Goal: Task Accomplishment & Management: Use online tool/utility

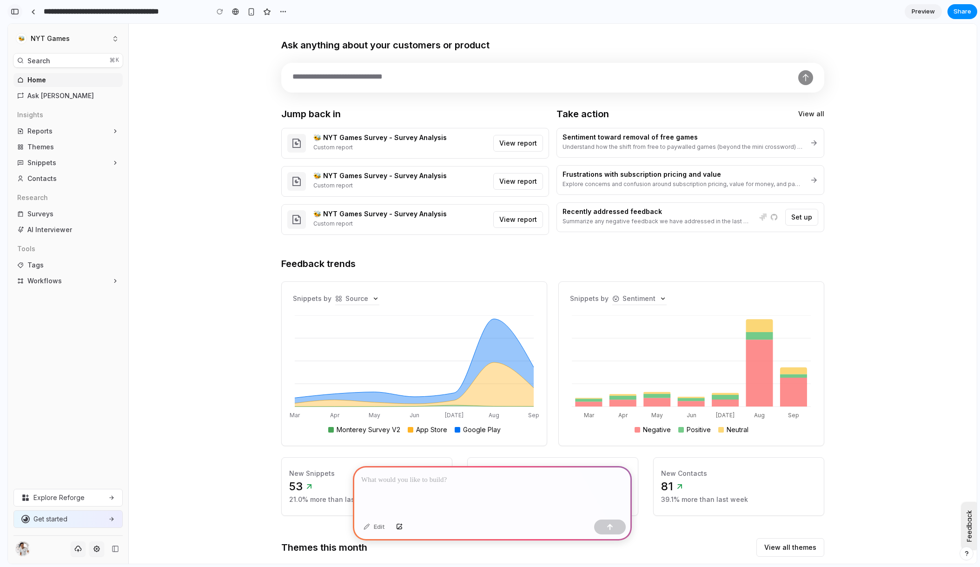
click at [12, 12] on div "button" at bounding box center [15, 11] width 8 height 7
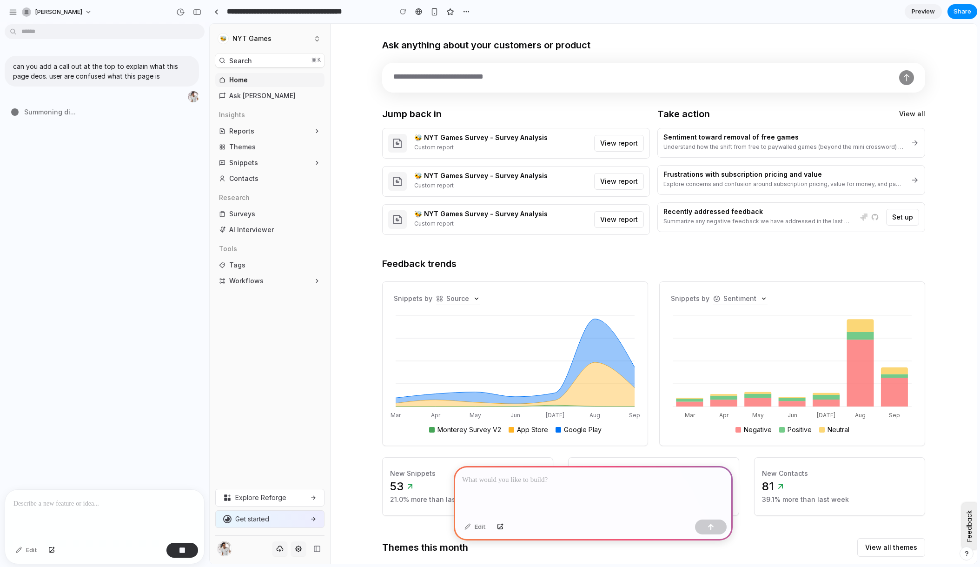
type input "**********"
